Goal: Complete application form

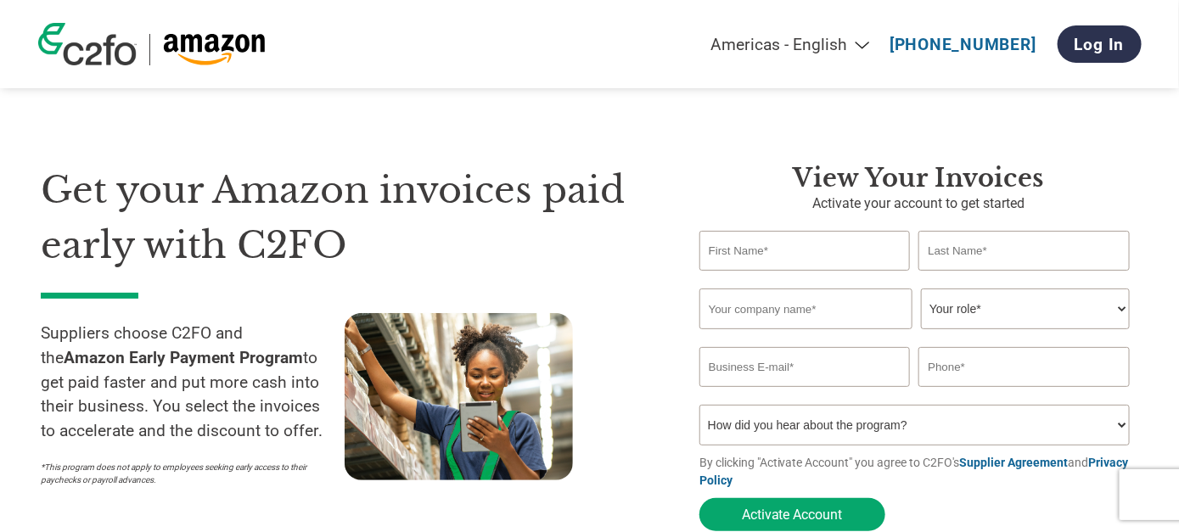
click at [797, 249] on input "text" at bounding box center [804, 251] width 210 height 40
type input "[PERSON_NAME]"
click at [943, 259] on input "text" at bounding box center [1023, 251] width 210 height 40
type input "Gordiano"
click at [838, 309] on input "text" at bounding box center [805, 308] width 213 height 41
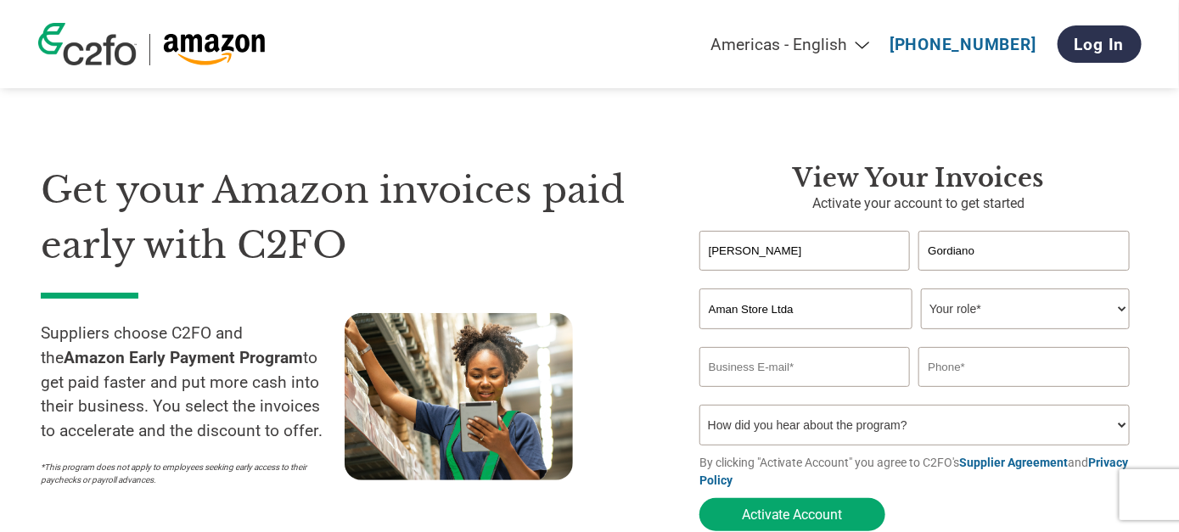
type input "Aman Store Ltda"
click at [950, 322] on select "Your role* CFO Controller Credit Manager Finance Director Treasurer CEO Preside…" at bounding box center [1025, 308] width 209 height 41
select select "CEO"
click at [921, 288] on select "Your role* CFO Controller Credit Manager Finance Director Treasurer CEO Preside…" at bounding box center [1025, 308] width 209 height 41
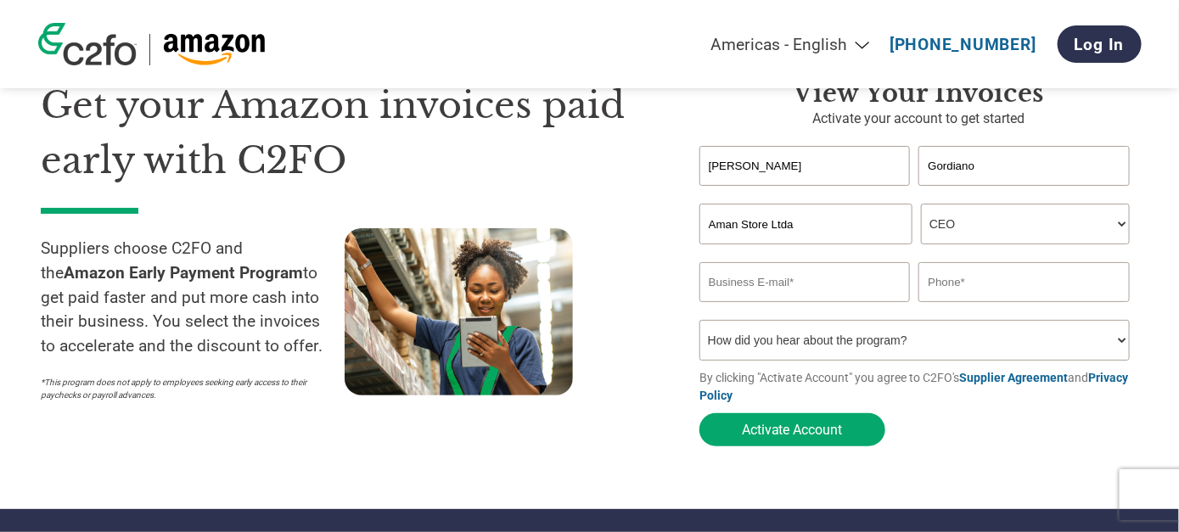
click at [761, 279] on input "email" at bounding box center [804, 282] width 210 height 40
type input "[EMAIL_ADDRESS][DOMAIN_NAME]"
click at [1000, 295] on input "text" at bounding box center [1023, 282] width 210 height 40
click at [927, 283] on input "11994834321" at bounding box center [1023, 282] width 210 height 40
type input "[PHONE_NUMBER]"
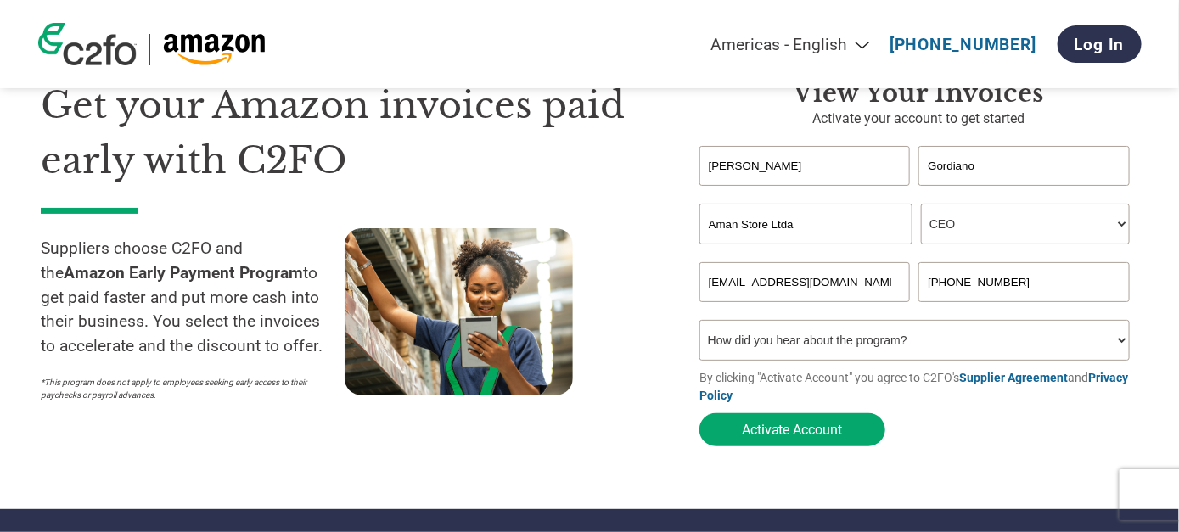
click at [898, 334] on select "How did you hear about the program? Received a letter Email Social Media Online…" at bounding box center [914, 340] width 430 height 41
select select "At an event"
click at [699, 322] on select "How did you hear about the program? Received a letter Email Social Media Online…" at bounding box center [914, 340] width 430 height 41
click at [685, 395] on div "View Your Invoices Activate your account to get started [PERSON_NAME] Invalid f…" at bounding box center [906, 266] width 464 height 377
click at [792, 430] on button "Activate Account" at bounding box center [792, 429] width 186 height 33
